Goal: Transaction & Acquisition: Book appointment/travel/reservation

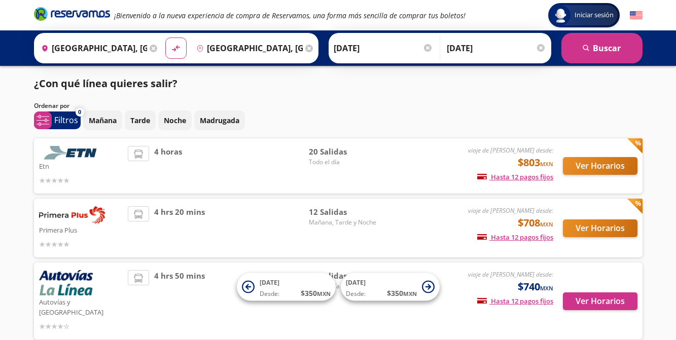
click at [138, 155] on icon at bounding box center [138, 154] width 9 height 9
click at [69, 156] on img at bounding box center [72, 153] width 66 height 14
click at [599, 167] on button "Ver Horarios" at bounding box center [600, 166] width 75 height 18
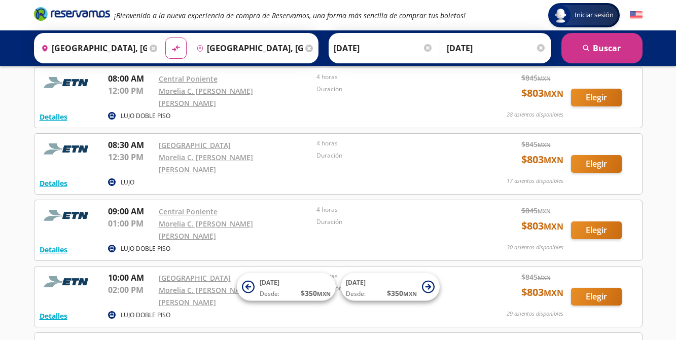
scroll to position [152, 0]
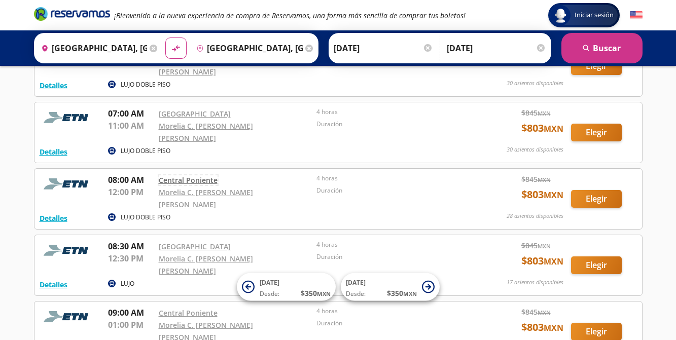
click at [170, 175] on link "Central Poniente" at bounding box center [188, 180] width 59 height 10
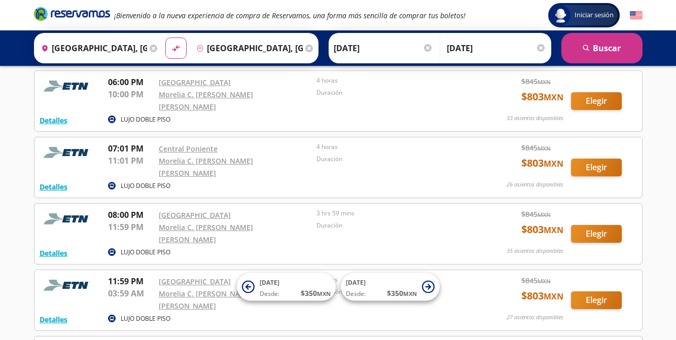
scroll to position [1068, 0]
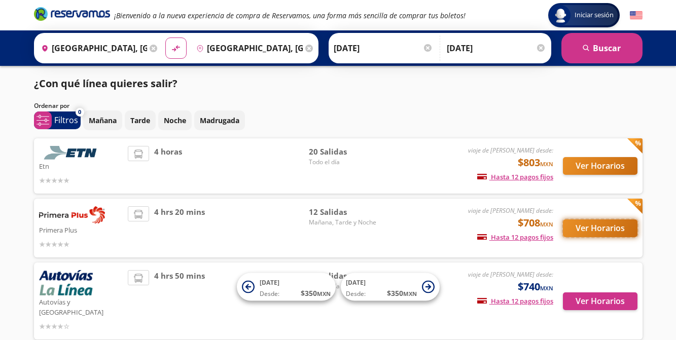
click at [572, 226] on button "Ver Horarios" at bounding box center [600, 229] width 75 height 18
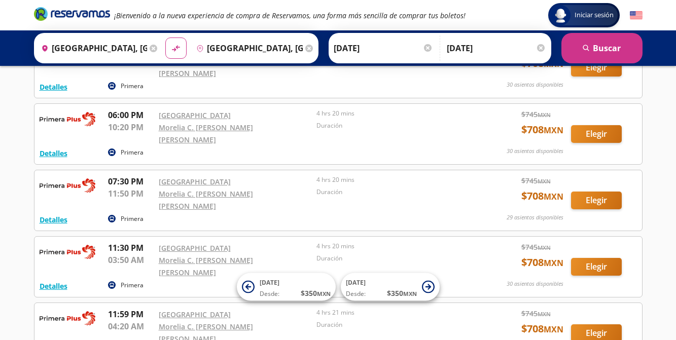
scroll to position [589, 0]
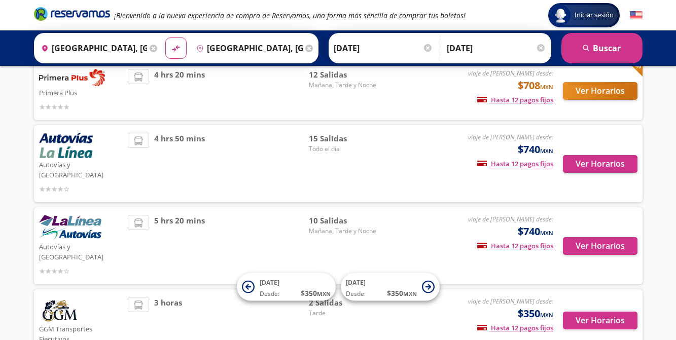
scroll to position [185, 0]
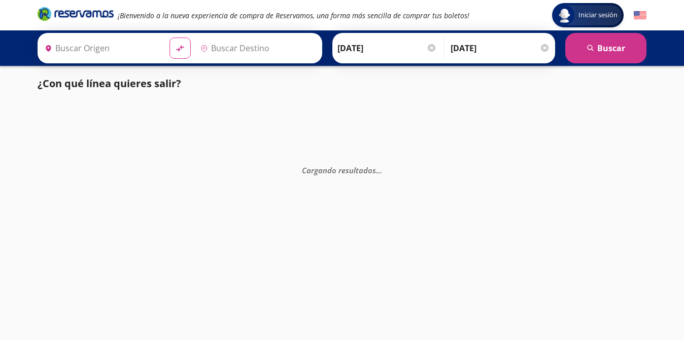
type input "[GEOGRAPHIC_DATA], [GEOGRAPHIC_DATA]"
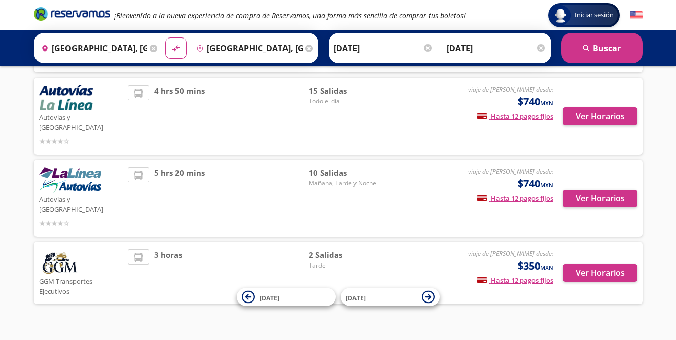
scroll to position [185, 0]
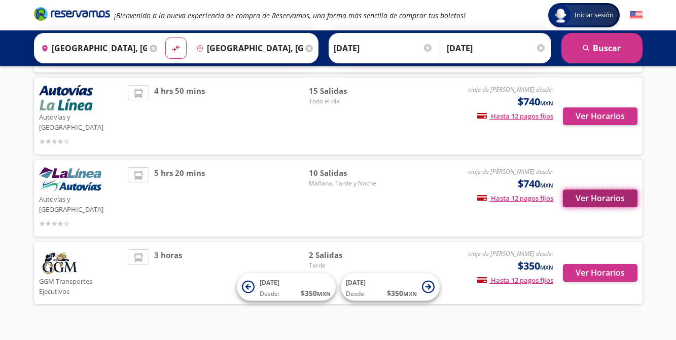
click at [587, 190] on button "Ver Horarios" at bounding box center [600, 199] width 75 height 18
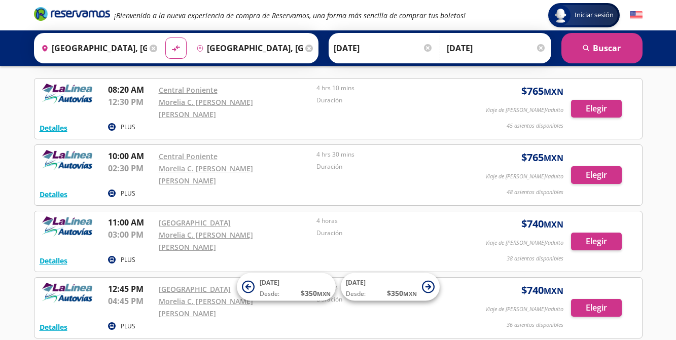
scroll to position [101, 0]
